Goal: Information Seeking & Learning: Learn about a topic

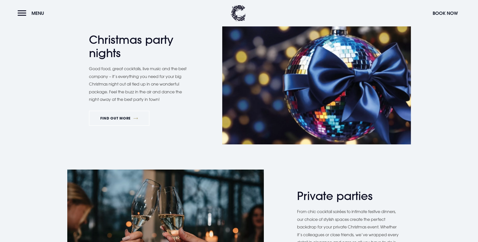
scroll to position [252, 0]
click at [136, 126] on link "FIND OUT MORE" at bounding box center [119, 118] width 61 height 15
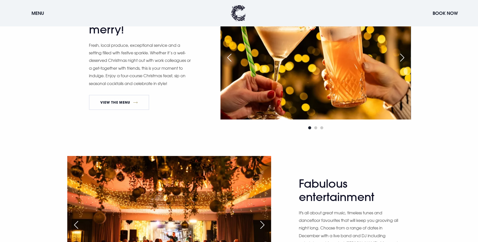
scroll to position [302, 0]
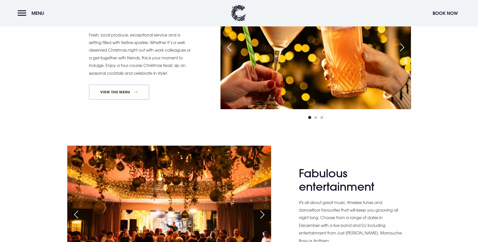
click at [137, 100] on link "View The Menu" at bounding box center [119, 92] width 60 height 15
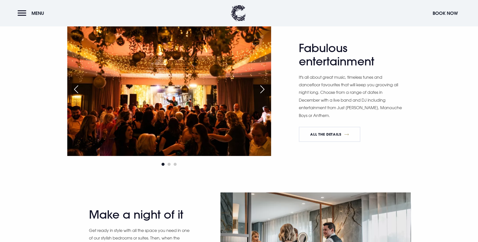
scroll to position [428, 0]
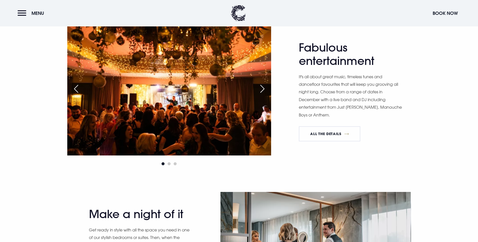
click at [262, 94] on div "Next slide" at bounding box center [262, 88] width 13 height 11
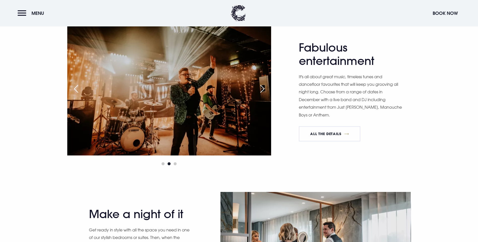
click at [262, 94] on div "Next slide" at bounding box center [262, 88] width 13 height 11
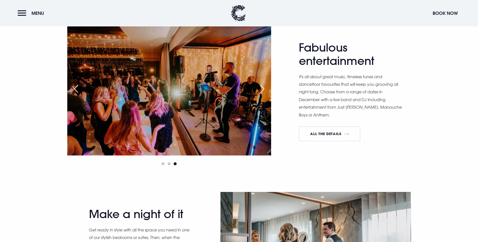
click at [262, 94] on div "Next slide" at bounding box center [262, 88] width 13 height 11
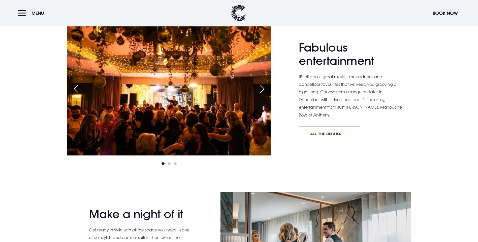
click at [314, 142] on link "All The Details" at bounding box center [329, 133] width 61 height 15
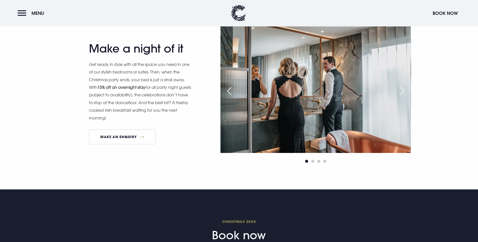
scroll to position [630, 0]
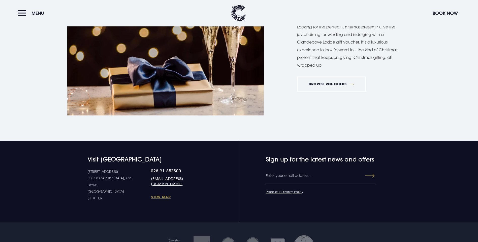
scroll to position [1058, 0]
